Goal: Task Accomplishment & Management: Use online tool/utility

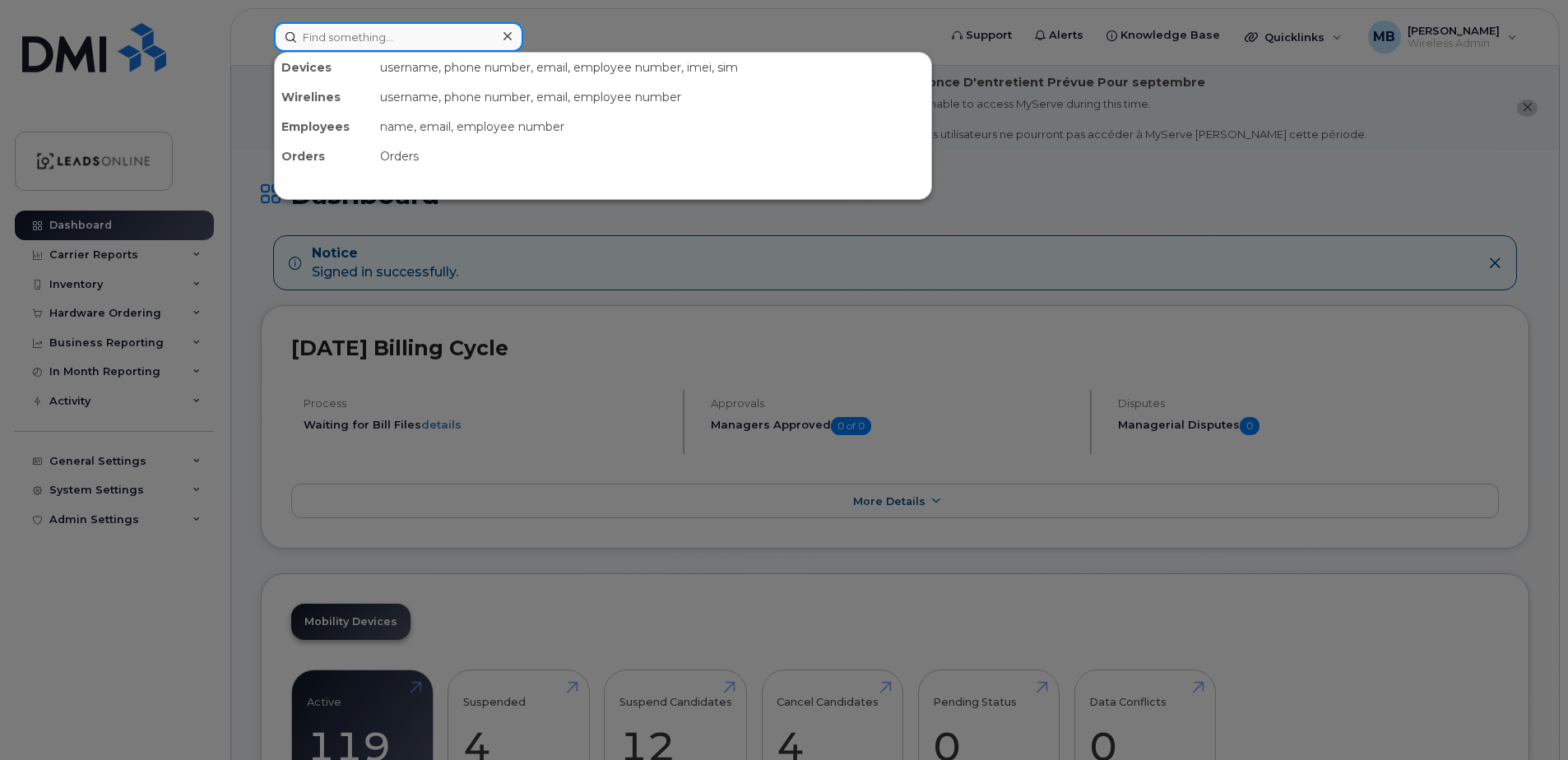
click at [398, 35] on input at bounding box center [398, 36] width 250 height 29
paste input "[PHONE_NUMBER]"
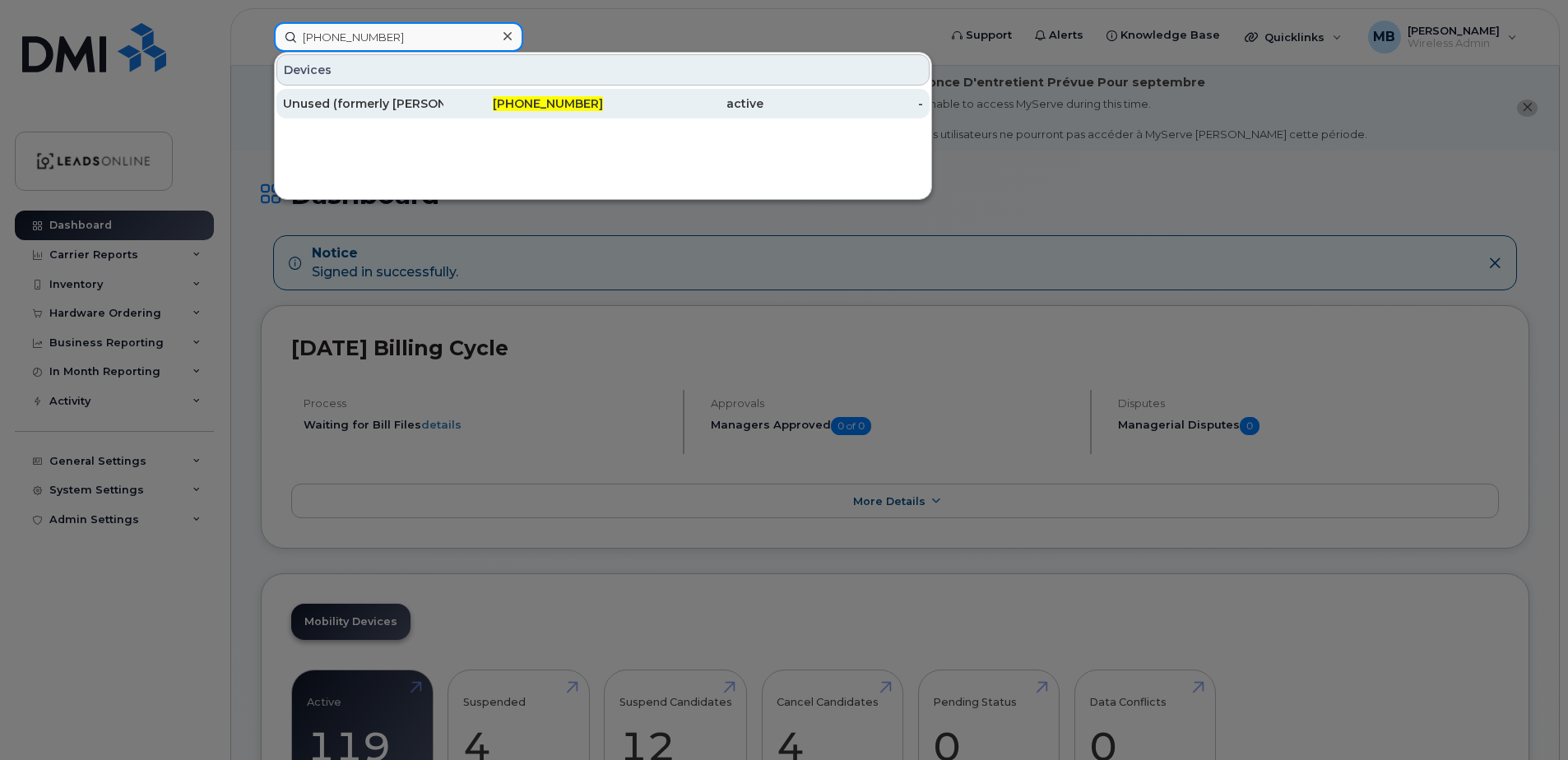
type input "[PHONE_NUMBER]"
click at [398, 102] on div "Unused (formerly [PERSON_NAME])" at bounding box center [363, 104] width 160 height 17
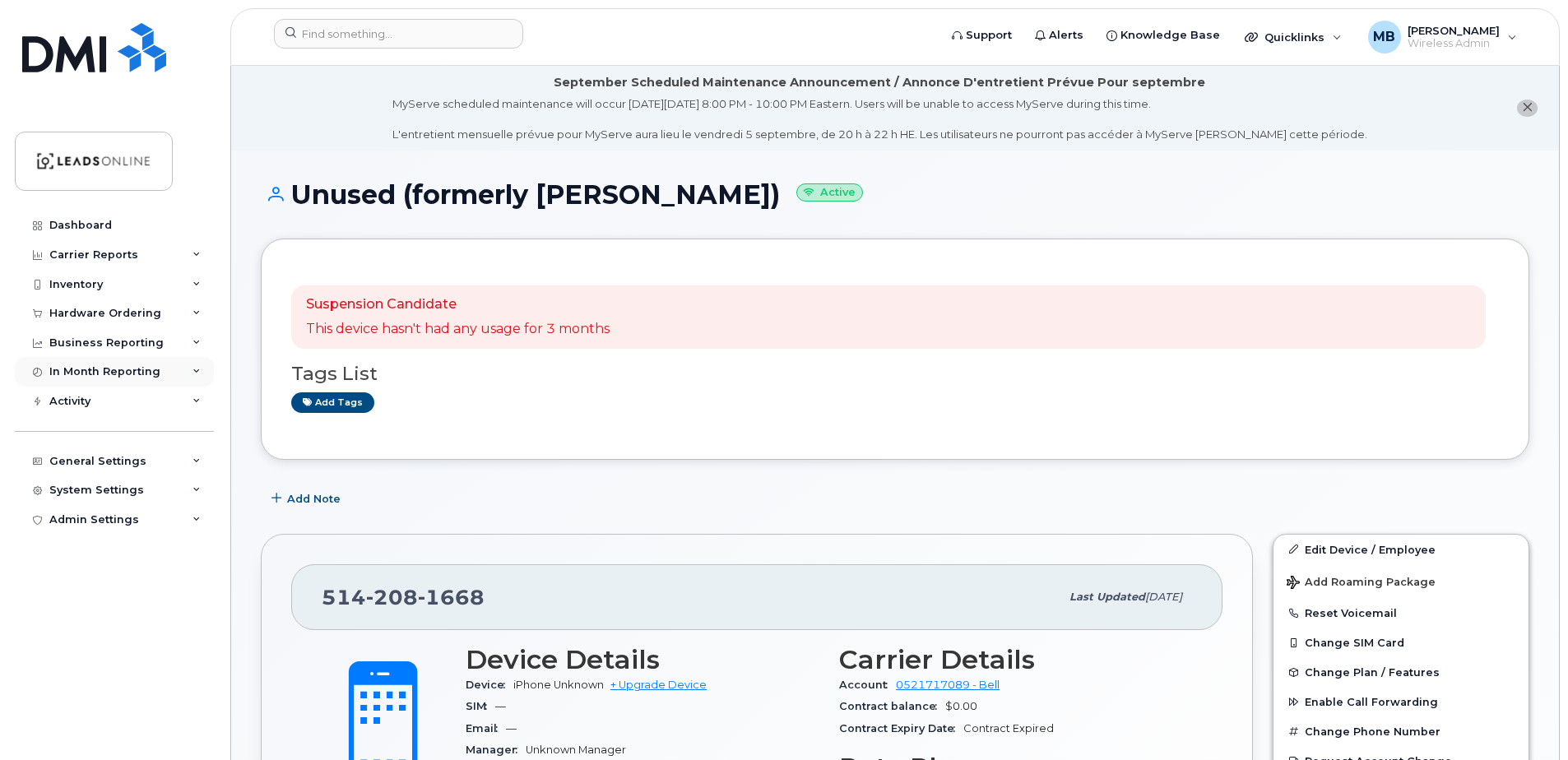
click at [83, 371] on div "In Month Reporting" at bounding box center [105, 372] width 111 height 13
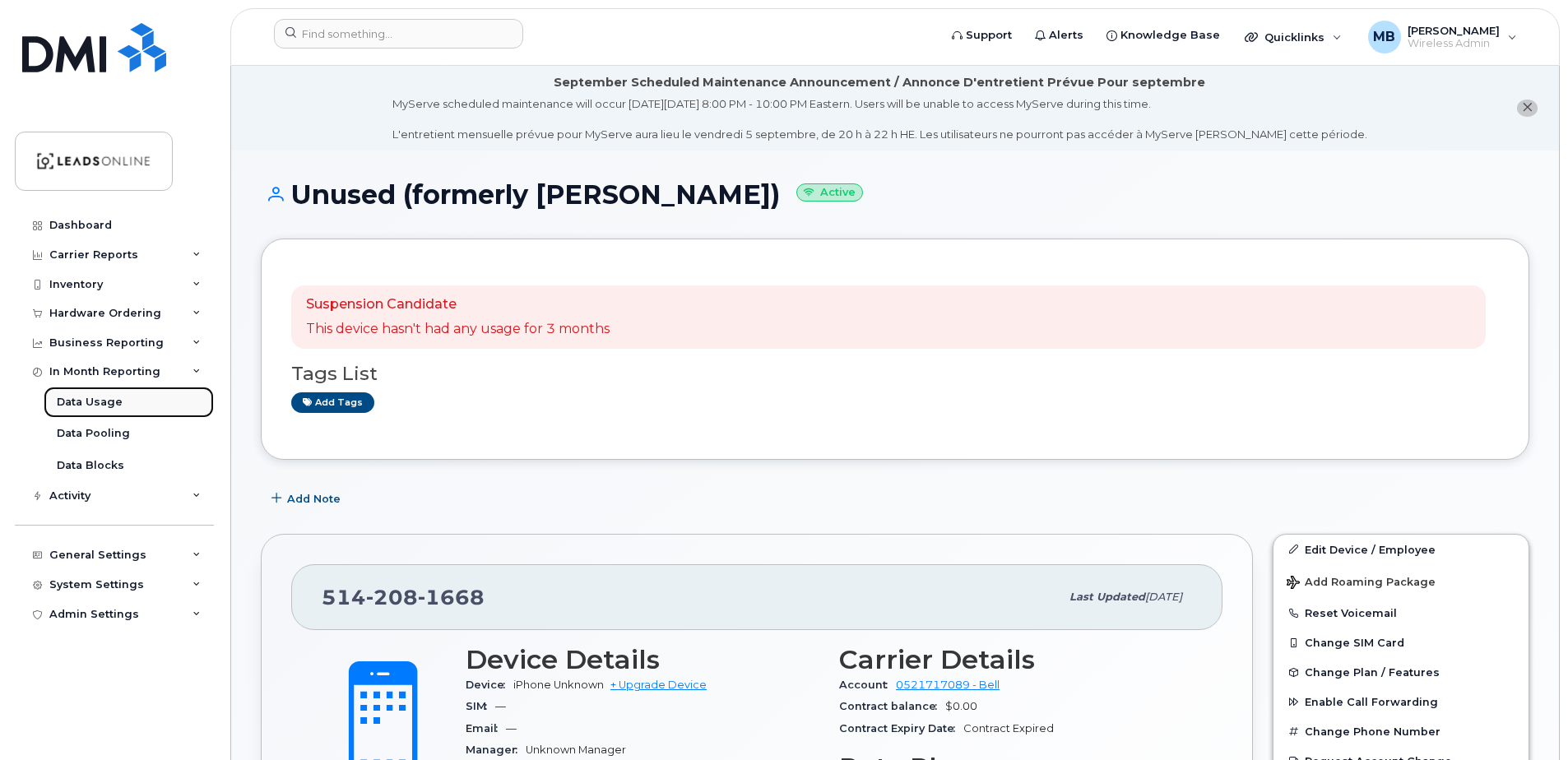
click at [90, 404] on div "Data Usage" at bounding box center [90, 403] width 66 height 15
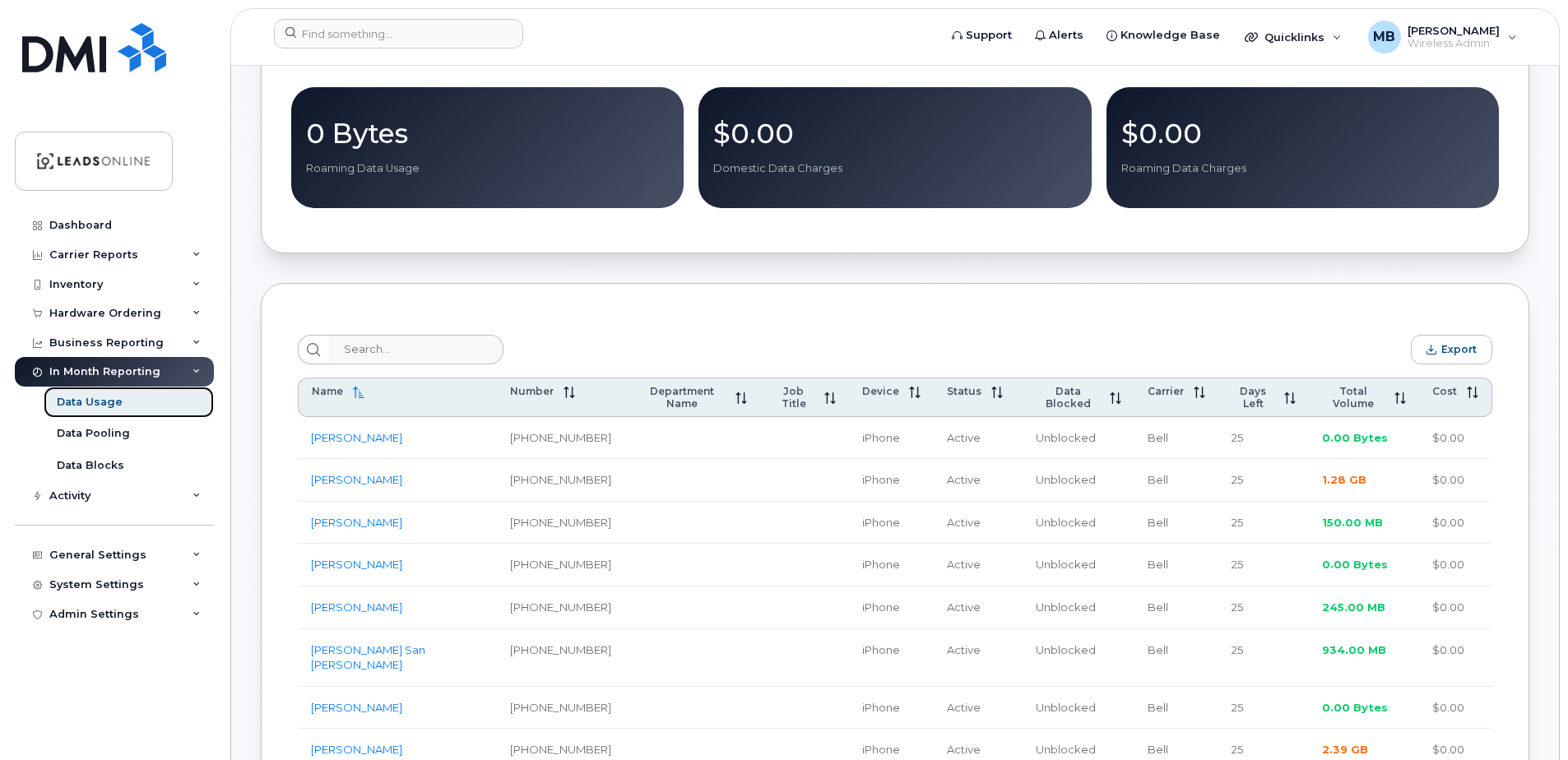
scroll to position [411, 0]
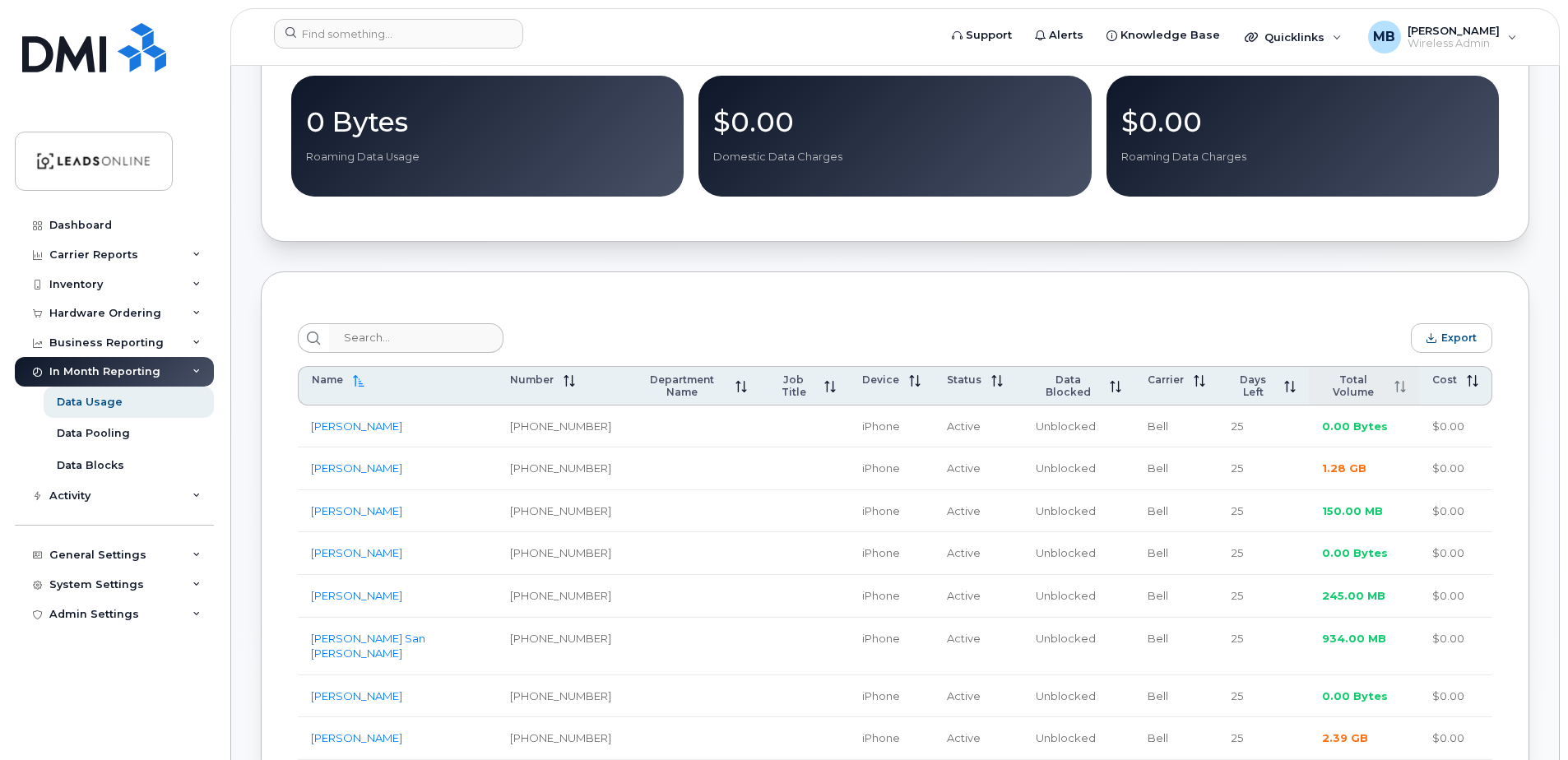
click at [1394, 386] on icon at bounding box center [1400, 387] width 12 height 12
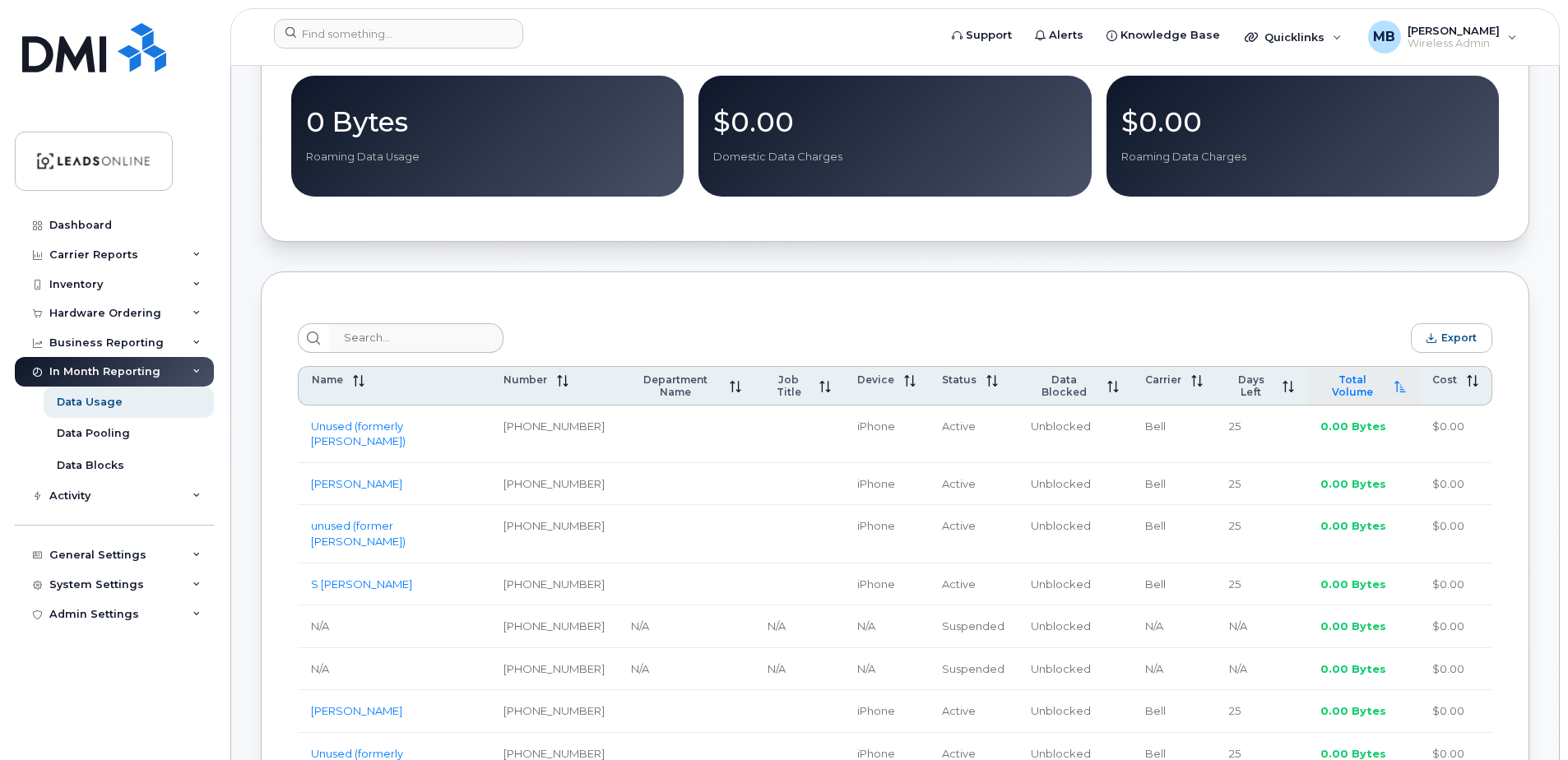
click at [1400, 393] on icon at bounding box center [1400, 387] width 12 height 12
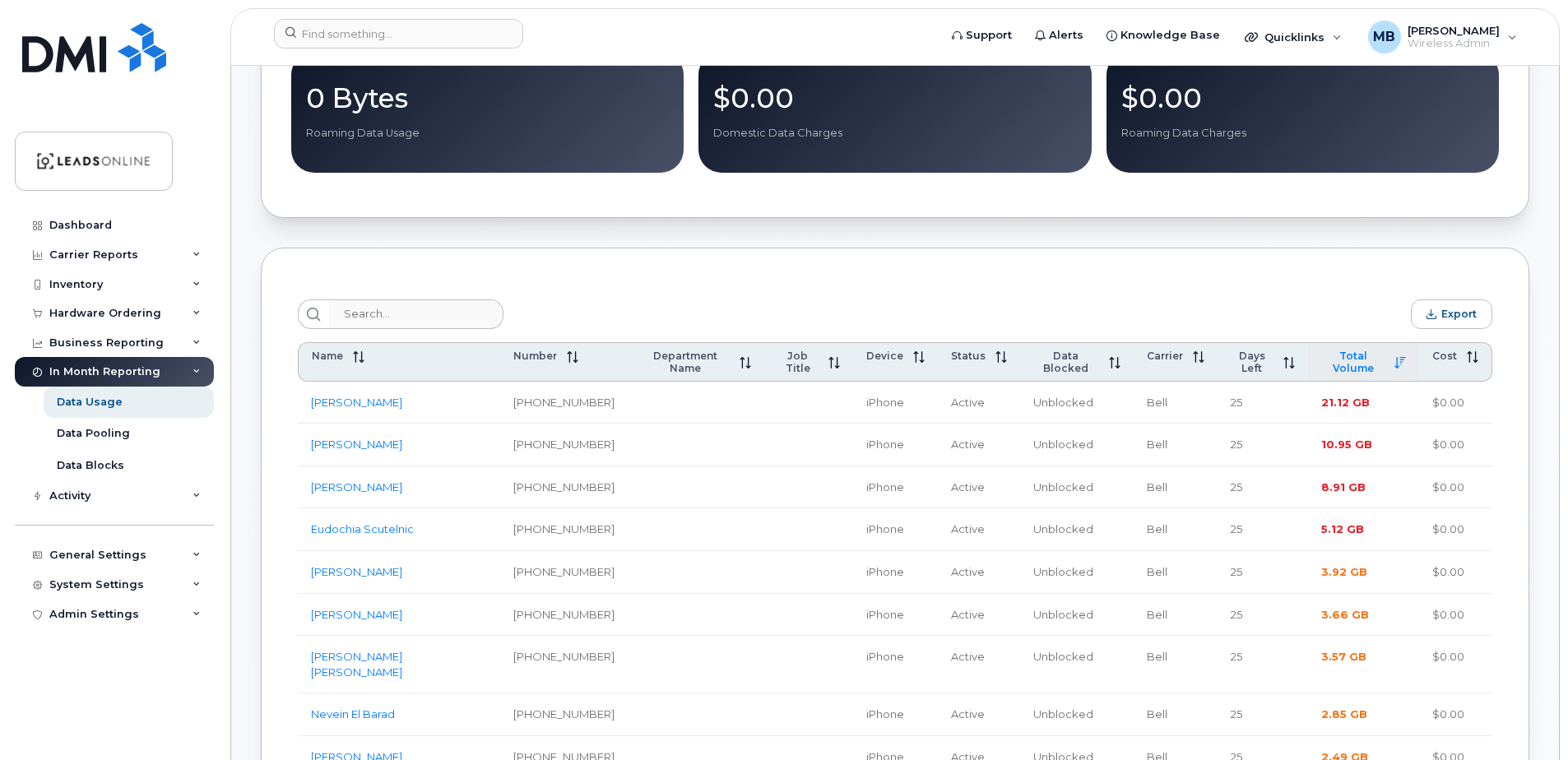
scroll to position [493, 0]
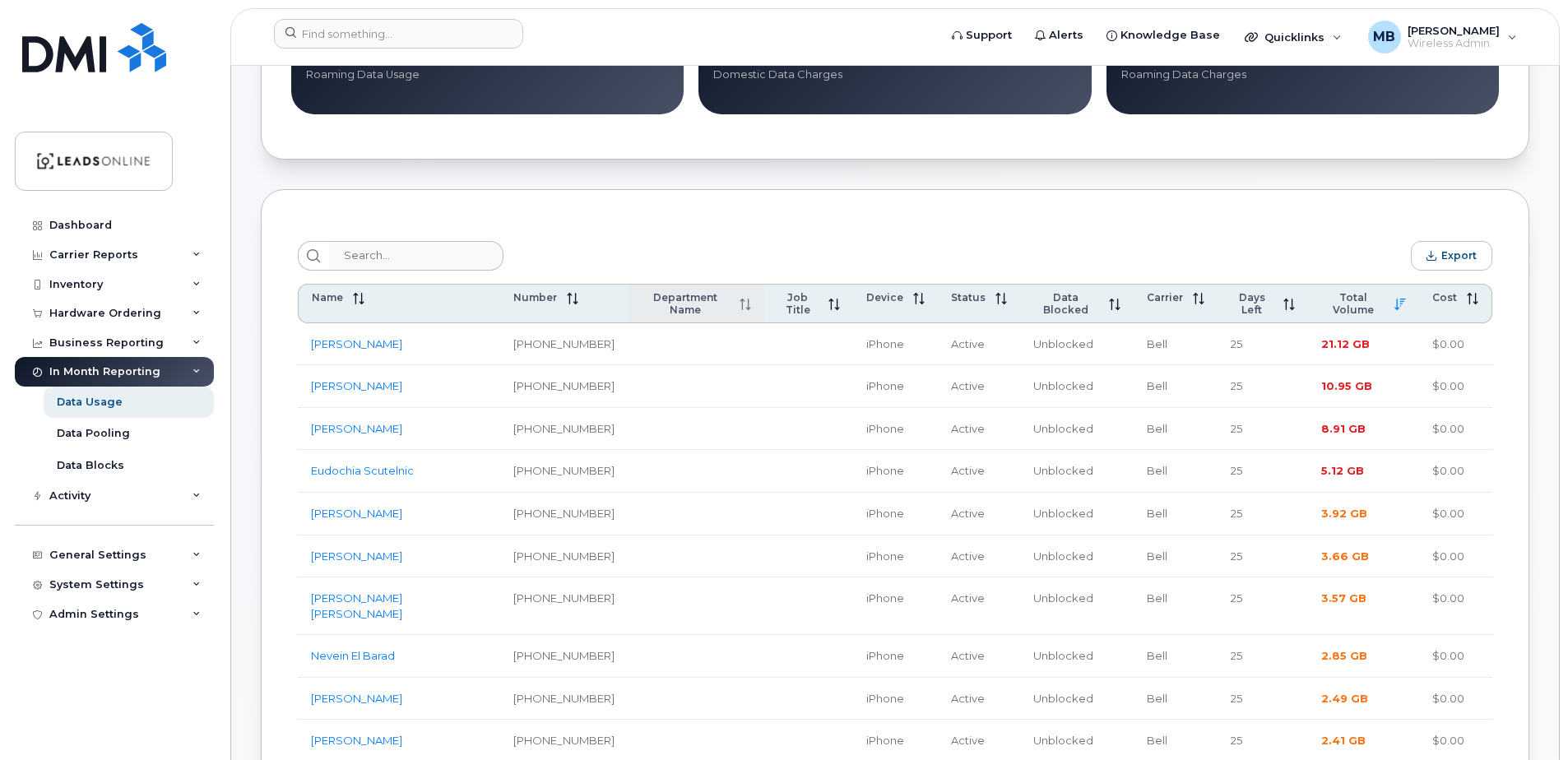
drag, startPoint x: 1330, startPoint y: 300, endPoint x: 581, endPoint y: 300, distance: 749.0
click at [581, 300] on tr "Name Number Department Name Job Title Device Status Data Blocked Carrier Days L…" at bounding box center [894, 303] width 1194 height 40
drag, startPoint x: 1350, startPoint y: 305, endPoint x: 586, endPoint y: 307, distance: 764.0
click at [587, 307] on tr "Name Number Department Name Job Title Device Status Data Blocked Carrier Days L…" at bounding box center [894, 303] width 1194 height 40
click at [1450, 258] on span "Export" at bounding box center [1459, 256] width 35 height 13
